Goal: Task Accomplishment & Management: Use online tool/utility

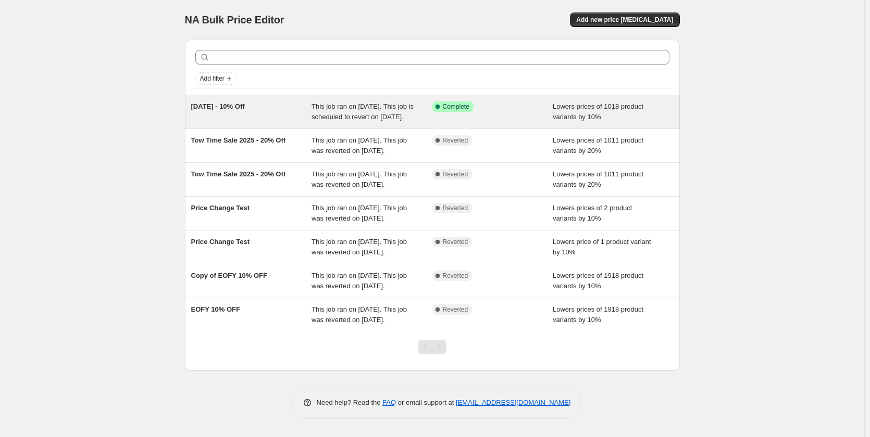
click at [300, 112] on div "September 2025 - 10% Off" at bounding box center [251, 112] width 121 height 21
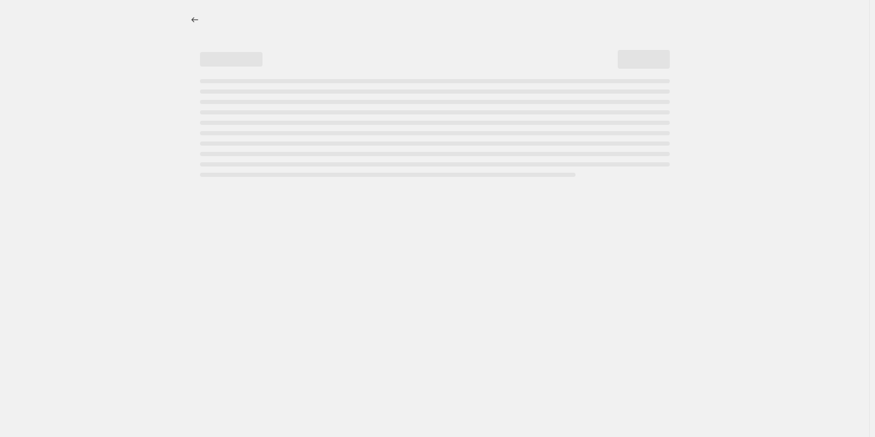
select select "percentage"
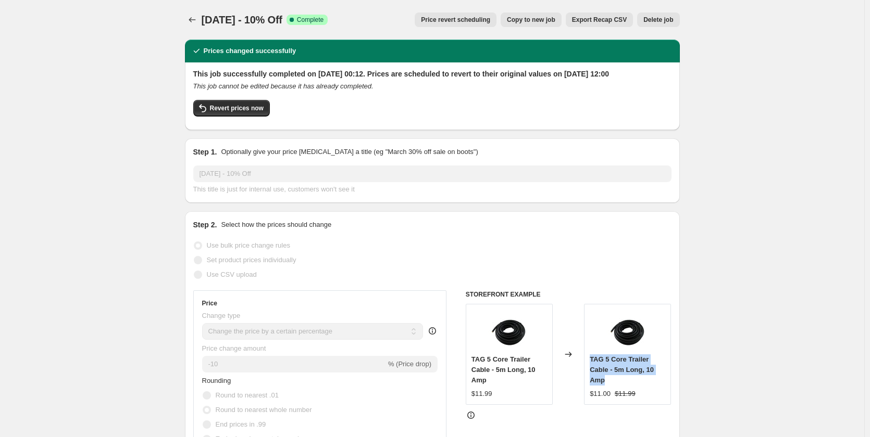
drag, startPoint x: 591, startPoint y: 369, endPoint x: 618, endPoint y: 390, distance: 34.9
click at [618, 390] on div "TAG 5 Core Trailer Cable - 5m Long, 10 Amp $11.00 $11.99" at bounding box center [627, 354] width 87 height 101
copy span "TAG 5 Core Trailer Cable - 5m Long, 10 Amp"
click at [222, 117] on button "Revert prices now" at bounding box center [231, 108] width 77 height 17
checkbox input "false"
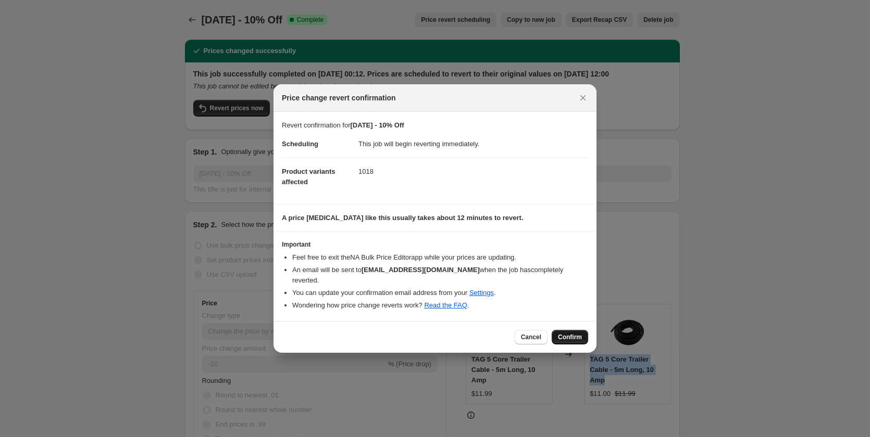
click at [561, 333] on span "Confirm" at bounding box center [570, 337] width 24 height 8
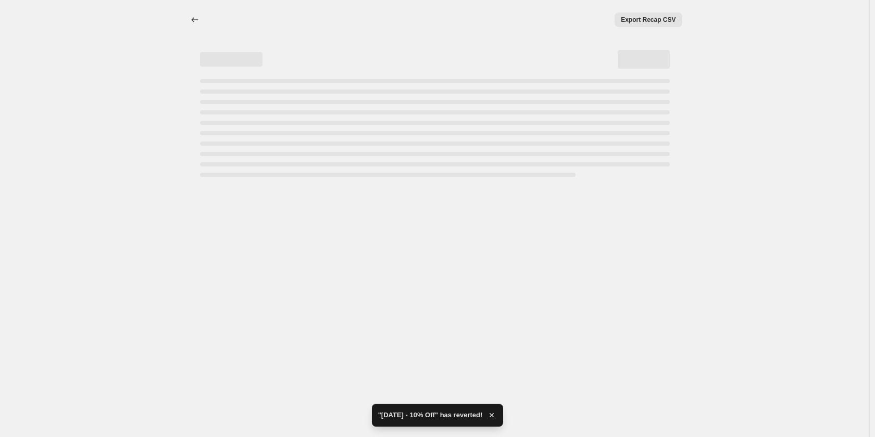
select select "percentage"
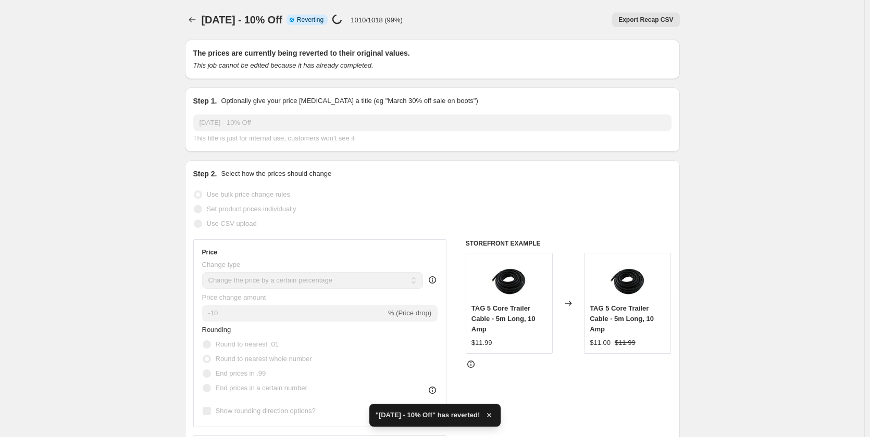
checkbox input "true"
